Goal: Information Seeking & Learning: Learn about a topic

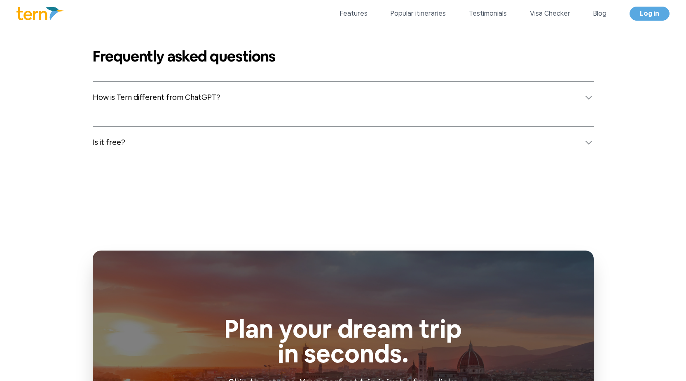
scroll to position [3292, 0]
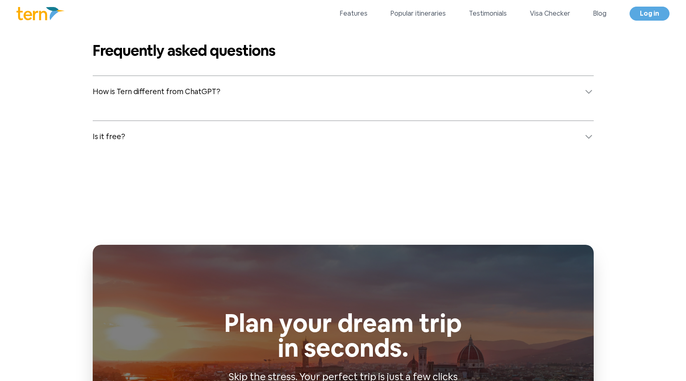
click at [192, 94] on span "How is Tern different from ChatGPT?" at bounding box center [157, 92] width 128 height 12
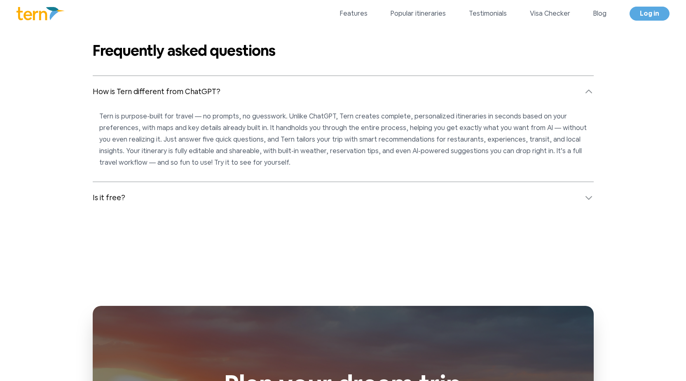
click at [172, 200] on button "Is it free?" at bounding box center [343, 197] width 501 height 31
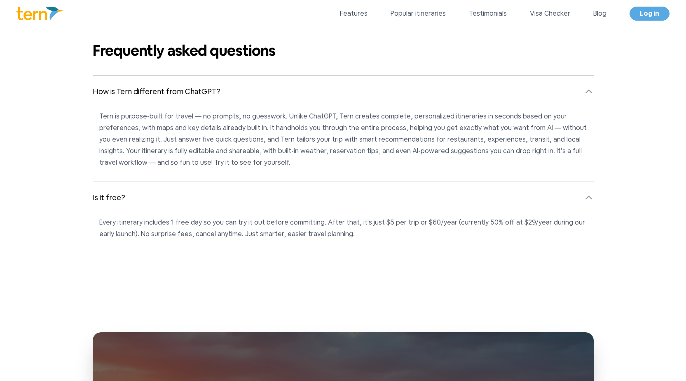
click at [171, 196] on button "Is it free?" at bounding box center [343, 197] width 501 height 31
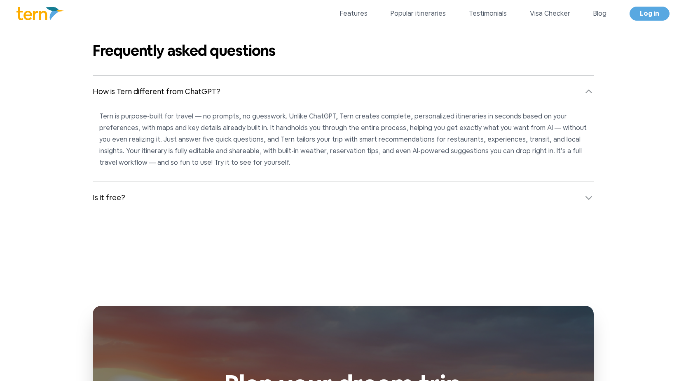
click at [194, 70] on div "Frequently asked questions How is Tern different from ChatGPT? Tern is purpose-…" at bounding box center [344, 127] width 528 height 171
click at [190, 56] on h2 "Frequently asked questions" at bounding box center [343, 50] width 501 height 16
click at [184, 92] on span "How is Tern different from ChatGPT?" at bounding box center [157, 92] width 128 height 12
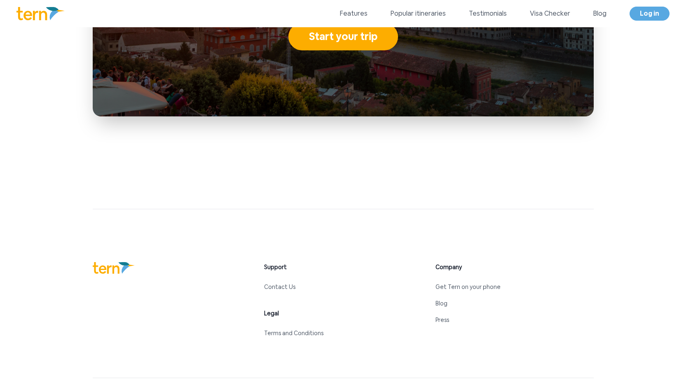
scroll to position [3764, 0]
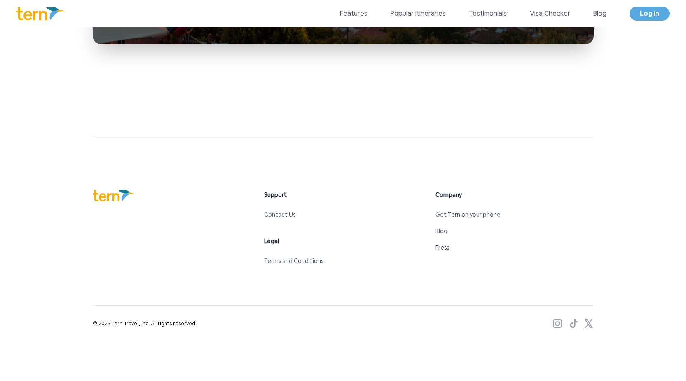
click at [443, 245] on link "Press" at bounding box center [443, 247] width 14 height 7
click at [560, 322] on icon at bounding box center [557, 323] width 9 height 9
click at [573, 320] on icon at bounding box center [574, 323] width 10 height 9
click at [590, 324] on icon at bounding box center [589, 323] width 8 height 8
click at [280, 213] on link "Contact Us" at bounding box center [279, 214] width 31 height 7
